Goal: Navigation & Orientation: Understand site structure

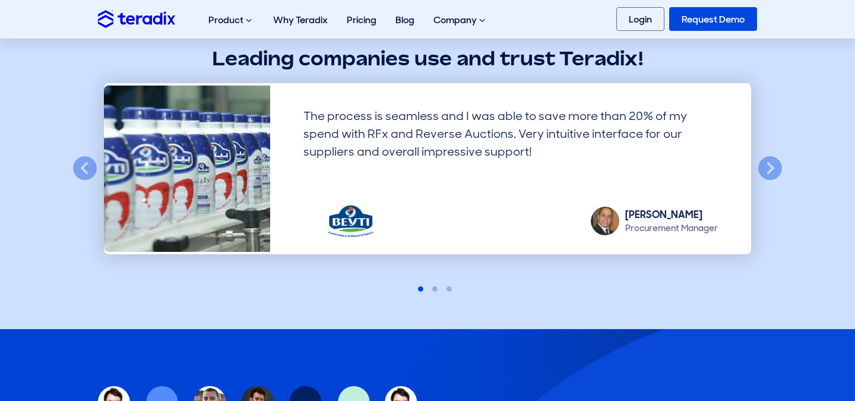
scroll to position [3211, 0]
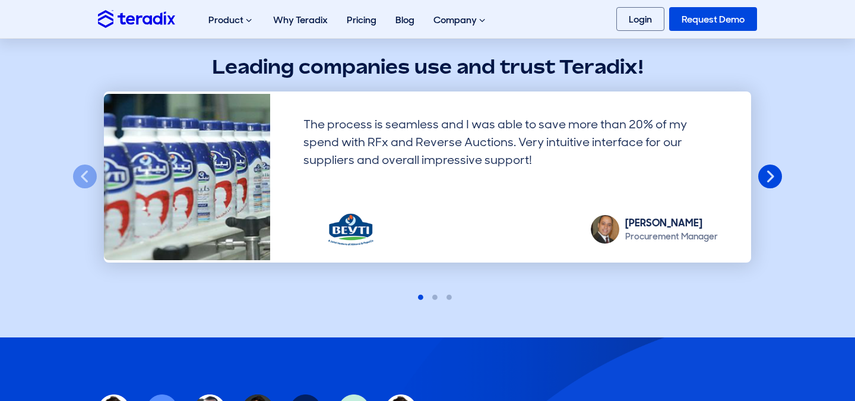
click at [767, 173] on button "Next" at bounding box center [770, 177] width 26 height 26
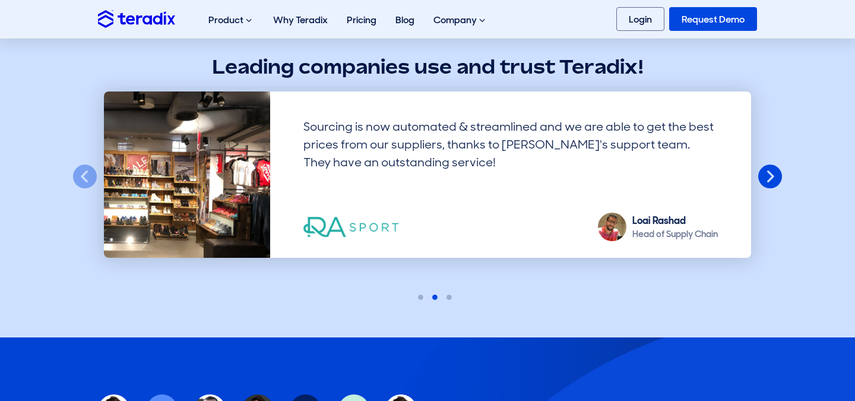
click at [767, 173] on button "Next" at bounding box center [770, 177] width 26 height 26
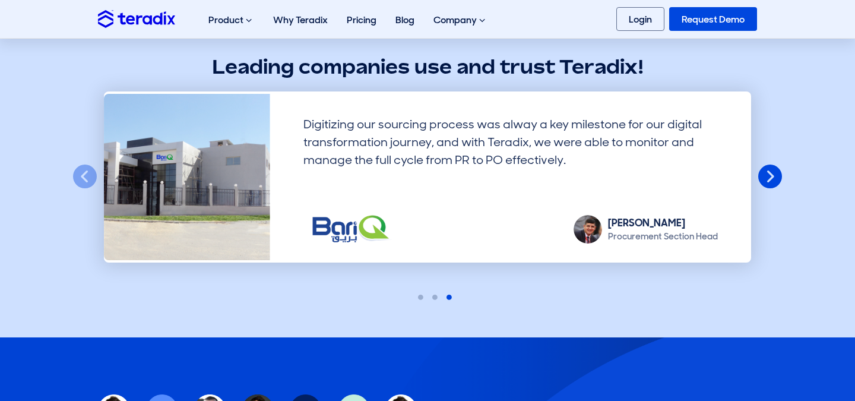
click at [767, 173] on button "Next" at bounding box center [770, 177] width 26 height 26
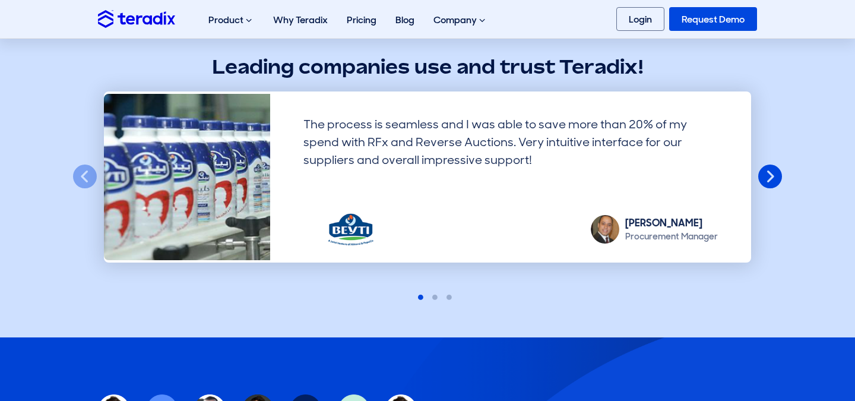
click at [767, 173] on button "Next" at bounding box center [770, 177] width 26 height 26
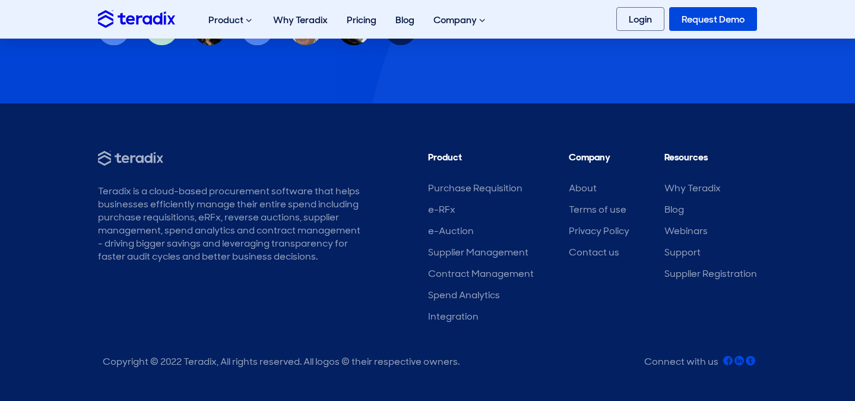
scroll to position [3784, 0]
click at [495, 188] on link "Purchase Requisition" at bounding box center [475, 187] width 94 height 12
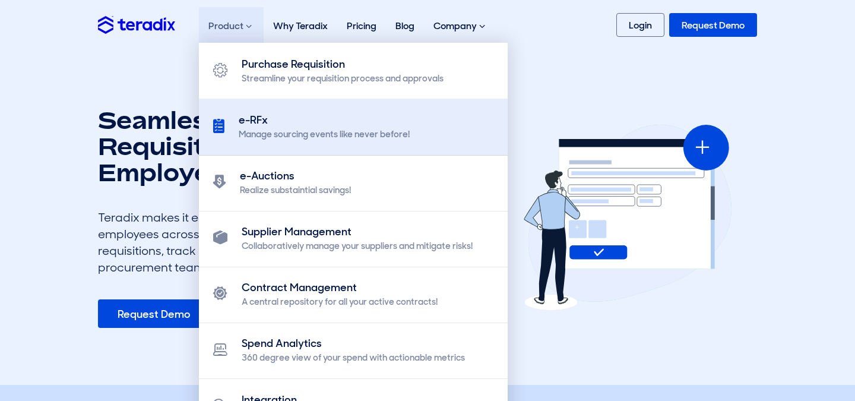
click at [251, 118] on div "e-RFx" at bounding box center [324, 120] width 171 height 16
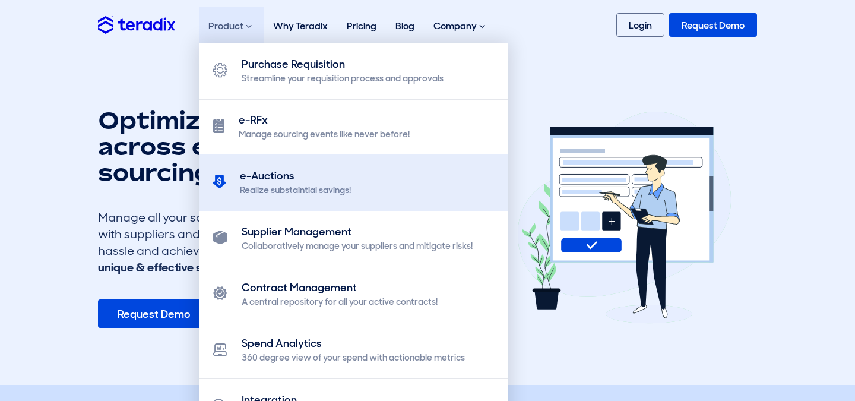
click at [247, 177] on div "e-Auctions" at bounding box center [295, 176] width 111 height 16
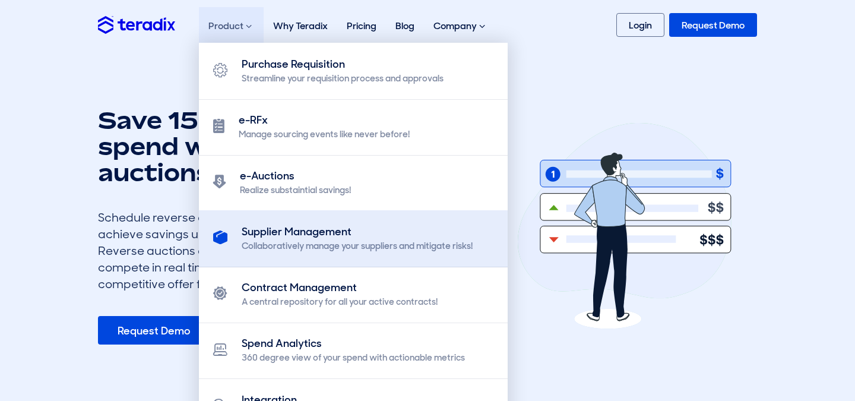
click at [270, 245] on div "Collaboratively manage your suppliers and mitigate risks!" at bounding box center [357, 246] width 231 height 12
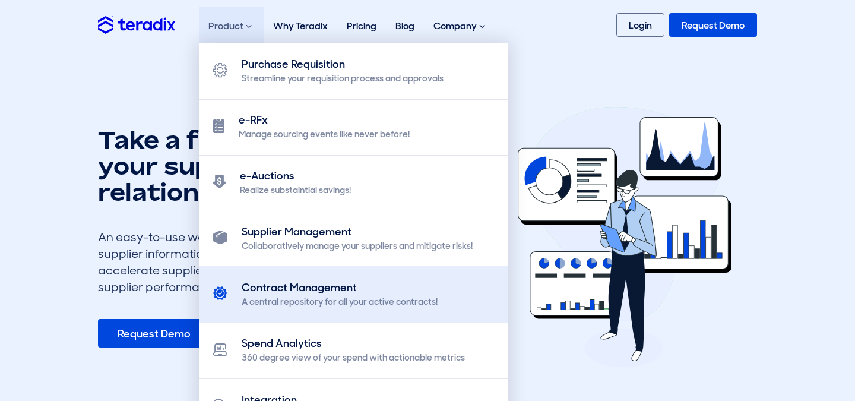
click at [284, 282] on div "Contract Management" at bounding box center [340, 288] width 196 height 16
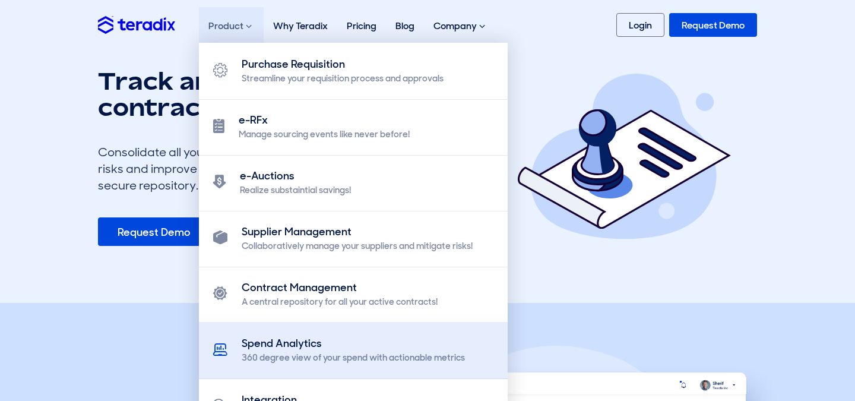
scroll to position [43, 0]
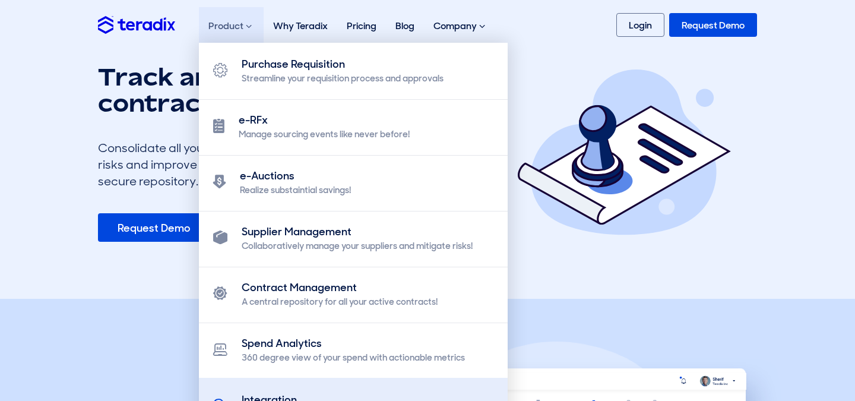
click at [258, 397] on div "Integration" at bounding box center [305, 400] width 126 height 16
